Goal: Transaction & Acquisition: Purchase product/service

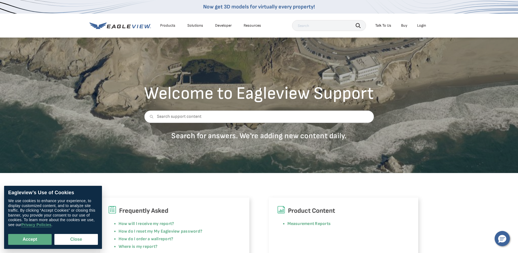
click at [423, 24] on div "Login" at bounding box center [421, 25] width 9 height 5
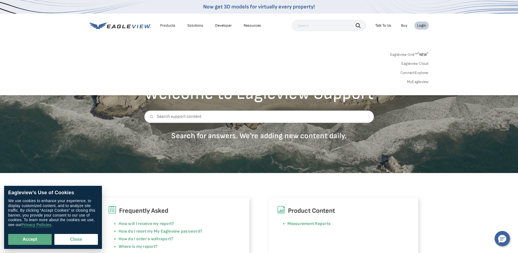
click at [421, 26] on div "Login" at bounding box center [421, 25] width 9 height 5
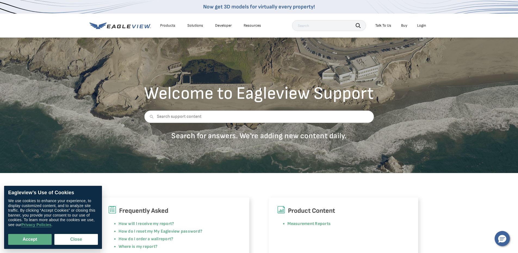
click at [421, 26] on div "Login" at bounding box center [421, 25] width 9 height 5
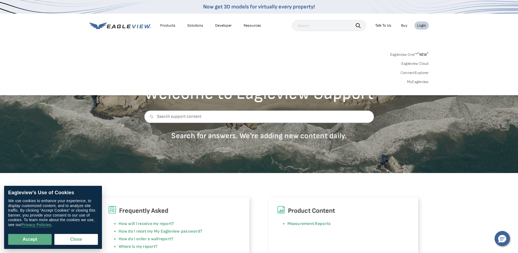
click at [415, 82] on link "MyEagleview" at bounding box center [418, 81] width 22 height 5
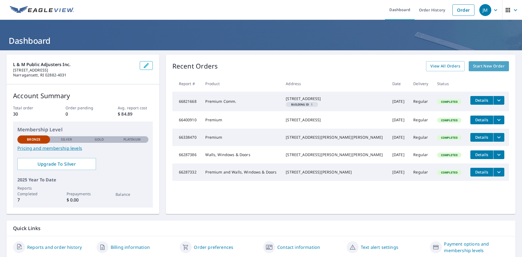
click at [488, 64] on span "Start New Order" at bounding box center [489, 66] width 32 height 7
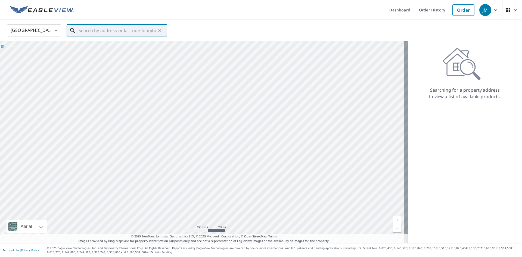
click at [89, 32] on input "text" at bounding box center [118, 30] width 78 height 15
click at [87, 54] on p "[GEOGRAPHIC_DATA]" at bounding box center [120, 52] width 85 height 5
type input "48 Dexter Ct Newport, RI 02840"
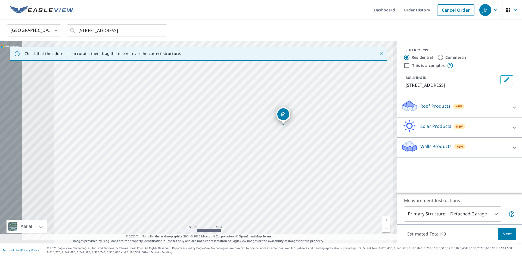
drag, startPoint x: 263, startPoint y: 119, endPoint x: 281, endPoint y: 117, distance: 18.3
click at [287, 115] on div "48 Dexter Ct Newport, RI 02840" at bounding box center [198, 142] width 397 height 202
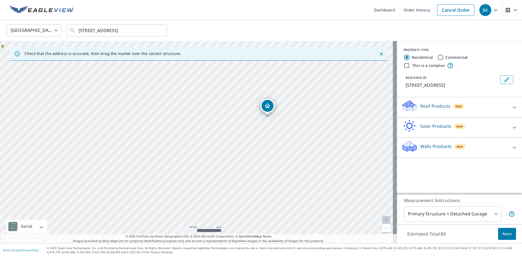
drag, startPoint x: 292, startPoint y: 89, endPoint x: 303, endPoint y: 94, distance: 12.2
click at [314, 96] on div "48 Dexter Ct Newport, RI 02840" at bounding box center [198, 142] width 397 height 202
drag, startPoint x: 203, startPoint y: 88, endPoint x: 273, endPoint y: 133, distance: 83.6
click at [273, 133] on div "48 Dexter Ct Newport, RI 02840" at bounding box center [198, 142] width 397 height 202
drag, startPoint x: 243, startPoint y: 105, endPoint x: 349, endPoint y: 81, distance: 107.8
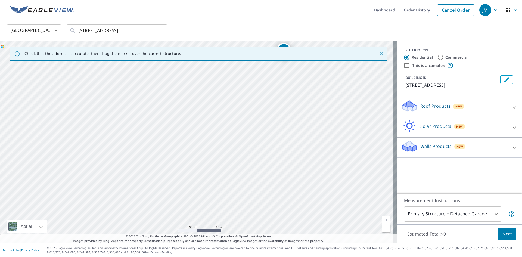
click at [349, 81] on div "48 Dexter Ct Newport, RI 02840" at bounding box center [198, 142] width 397 height 202
drag, startPoint x: 283, startPoint y: 186, endPoint x: 280, endPoint y: 189, distance: 3.7
click at [280, 189] on div "48 Dexter Ct Newport, RI 02840" at bounding box center [198, 142] width 397 height 202
drag, startPoint x: 341, startPoint y: 148, endPoint x: 322, endPoint y: 143, distance: 19.7
click at [322, 144] on div "48 Dexter Ct Newport, RI 02840" at bounding box center [198, 142] width 397 height 202
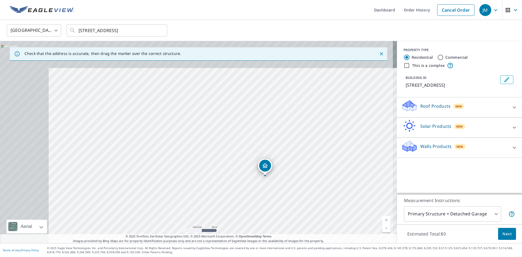
drag, startPoint x: 244, startPoint y: 90, endPoint x: 330, endPoint y: 146, distance: 102.8
click at [332, 143] on div "48 Dexter Ct Newport, RI 02840" at bounding box center [198, 142] width 397 height 202
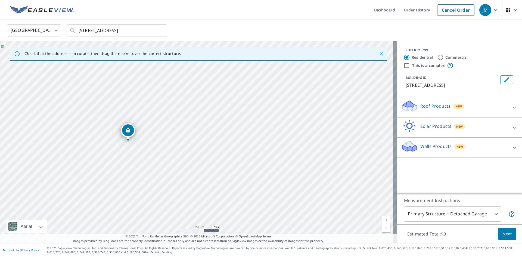
drag, startPoint x: 58, startPoint y: 90, endPoint x: 61, endPoint y: 89, distance: 2.8
click at [61, 89] on div "48 Dexter Ct Newport, RI 02840" at bounding box center [198, 142] width 397 height 202
drag, startPoint x: 63, startPoint y: 89, endPoint x: 52, endPoint y: 88, distance: 11.0
click at [62, 88] on div "48 Dexter Ct Newport, RI 02840" at bounding box center [198, 142] width 397 height 202
drag, startPoint x: 173, startPoint y: 115, endPoint x: 234, endPoint y: 107, distance: 61.5
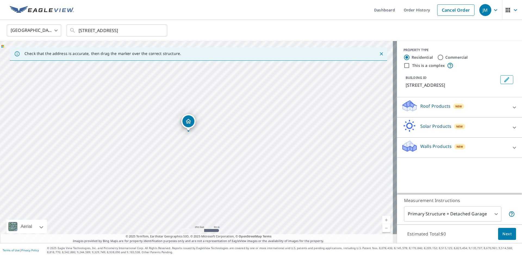
click at [234, 107] on div "48 Dexter Ct Newport, RI 02840" at bounding box center [198, 142] width 397 height 202
drag, startPoint x: 235, startPoint y: 138, endPoint x: 228, endPoint y: 107, distance: 32.0
click at [236, 106] on div "48 Dexter Ct Newport, RI 02840" at bounding box center [198, 142] width 397 height 202
drag, startPoint x: 191, startPoint y: 89, endPoint x: 183, endPoint y: 167, distance: 78.5
click at [183, 167] on div "48 Dexter Ct Newport, RI 02840" at bounding box center [198, 142] width 397 height 202
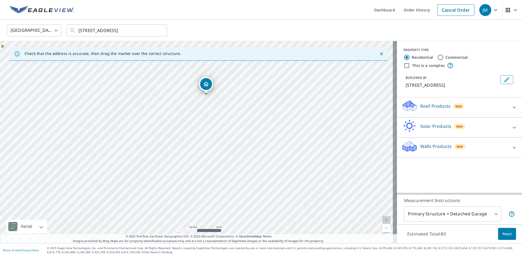
drag, startPoint x: 212, startPoint y: 120, endPoint x: 188, endPoint y: 222, distance: 105.0
click at [189, 223] on div "48 Dexter Ct Newport, RI 02840" at bounding box center [198, 142] width 397 height 202
click at [508, 103] on div at bounding box center [514, 107] width 13 height 13
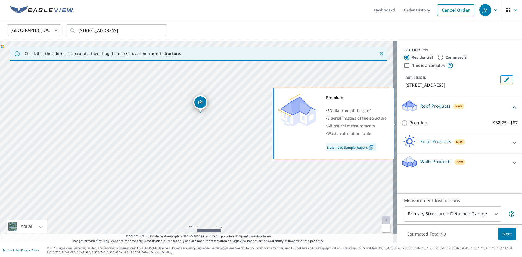
click at [402, 122] on input "Premium $32.75 - $87" at bounding box center [406, 123] width 8 height 7
checkbox input "true"
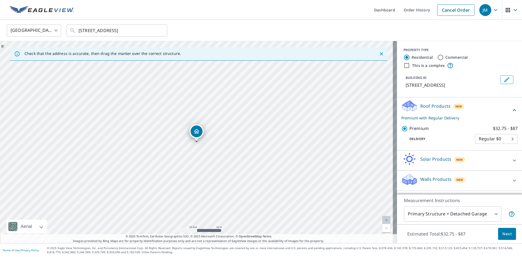
click at [504, 236] on span "Next" at bounding box center [507, 234] width 9 height 7
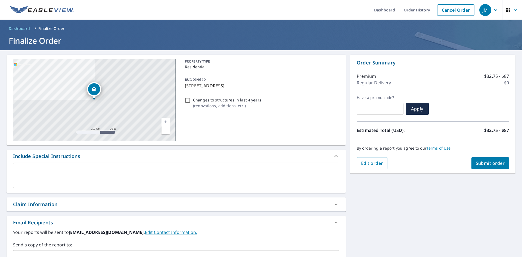
click at [487, 161] on span "Submit order" at bounding box center [490, 163] width 29 height 6
